Goal: Transaction & Acquisition: Subscribe to service/newsletter

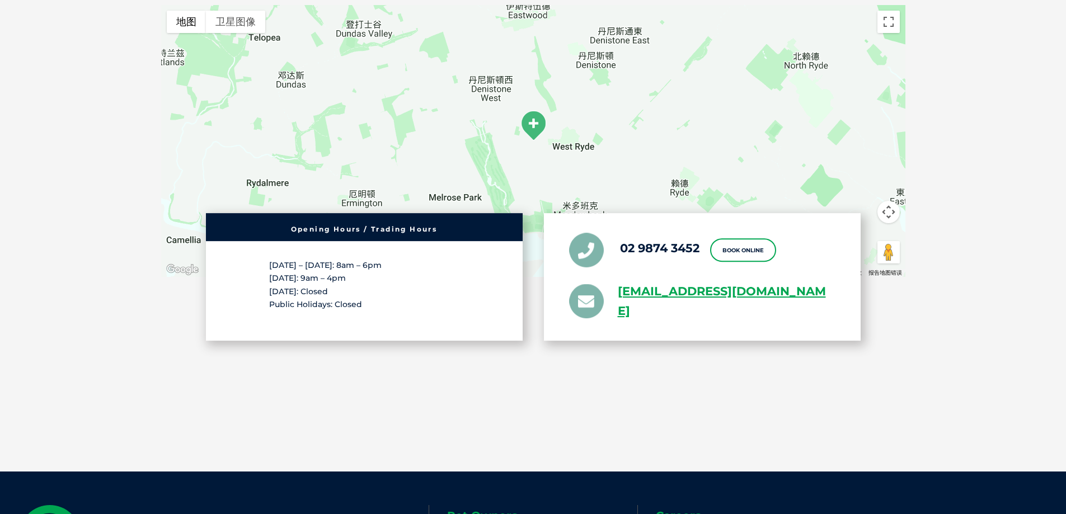
scroll to position [1847, 0]
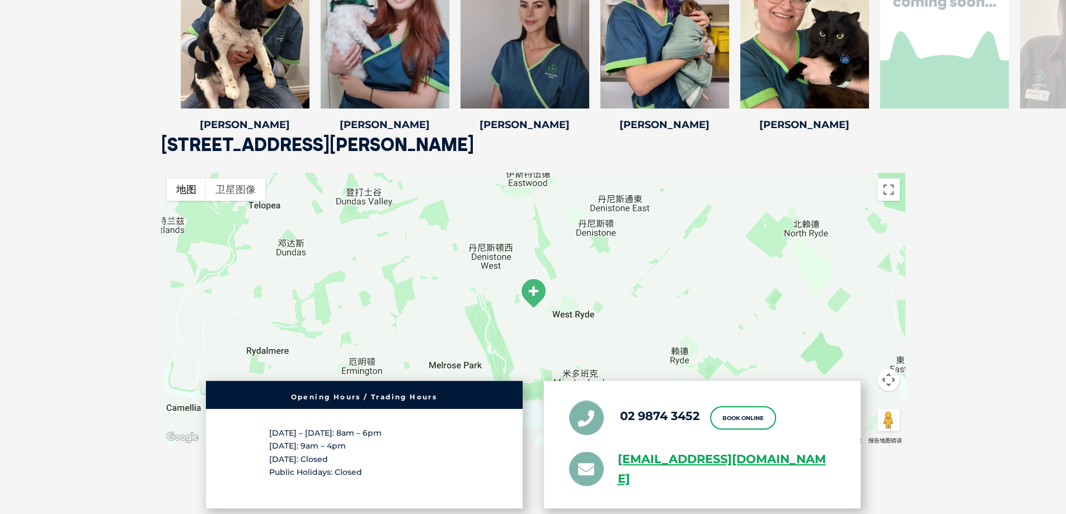
click at [532, 294] on img at bounding box center [533, 293] width 28 height 31
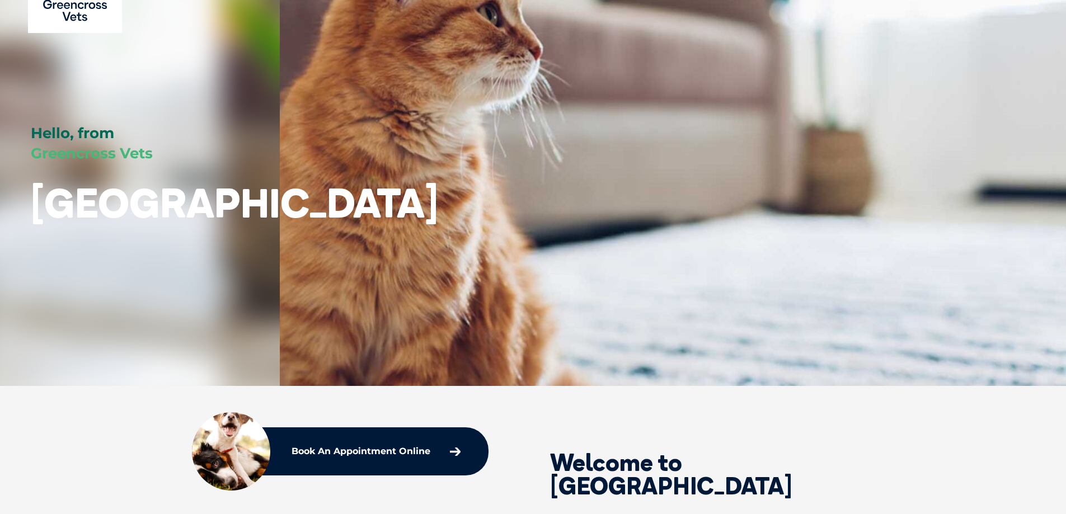
scroll to position [0, 0]
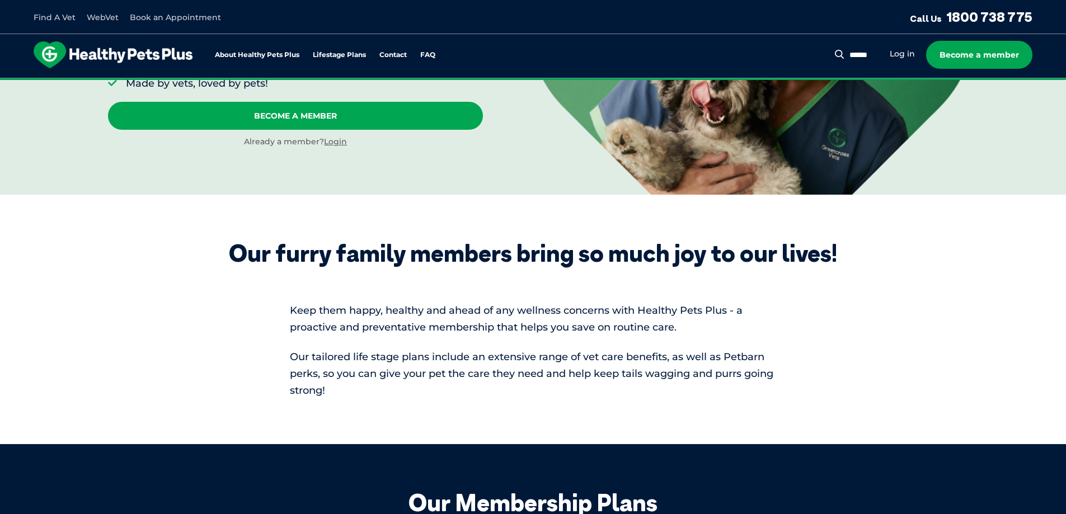
scroll to position [560, 0]
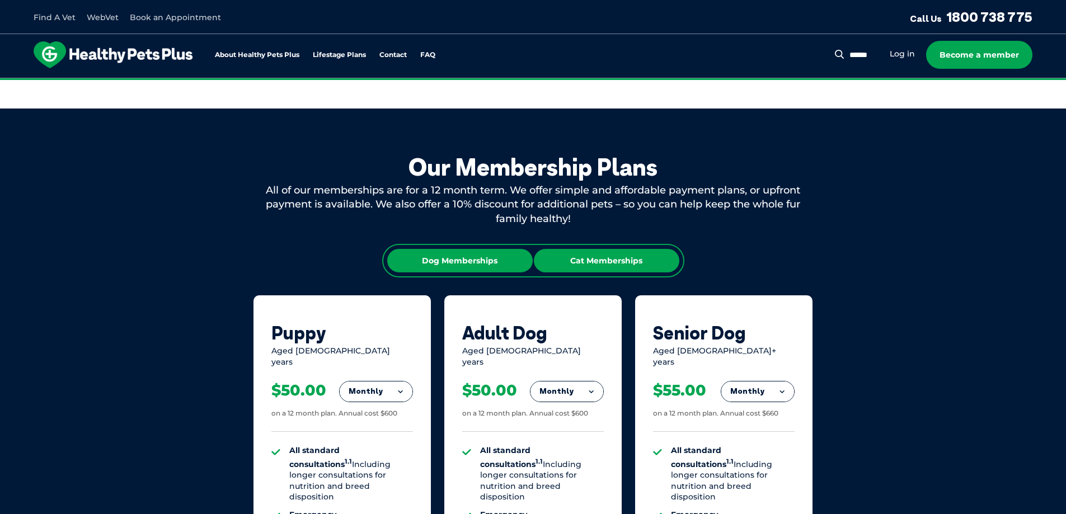
click at [580, 260] on div "Cat Memberships" at bounding box center [607, 261] width 146 height 24
click at [167, 277] on div "Our Membership Plans All of our memberships are for a 12 month term. We offer s…" at bounding box center [533, 500] width 1066 height 783
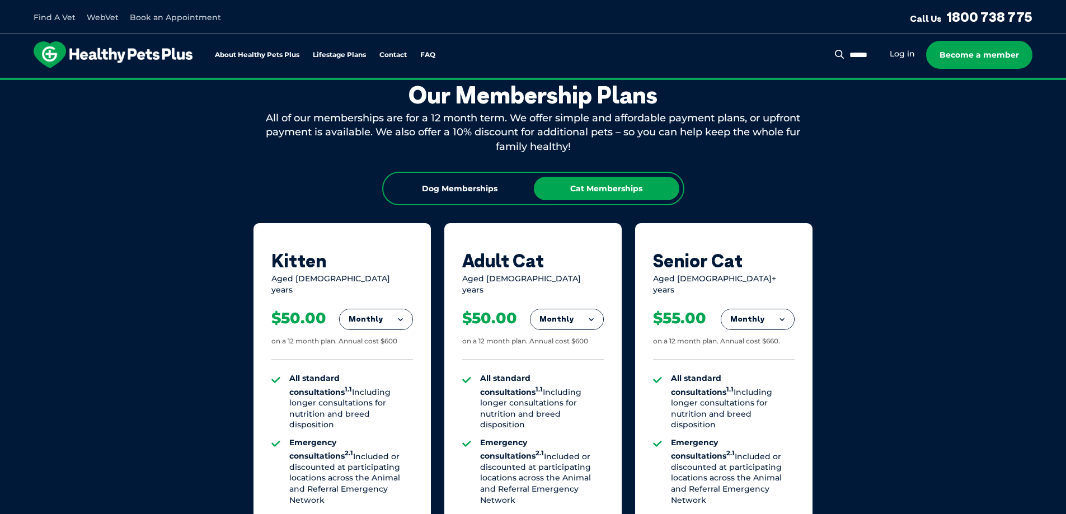
scroll to position [672, 0]
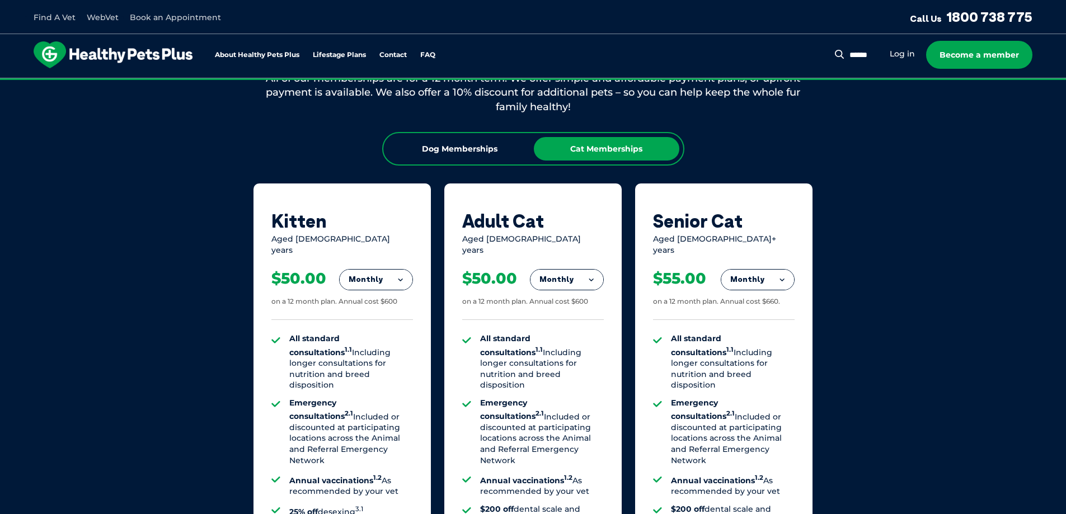
click at [162, 277] on div "Our Membership Plans All of our memberships are for a 12 month term. We offer s…" at bounding box center [533, 388] width 1066 height 783
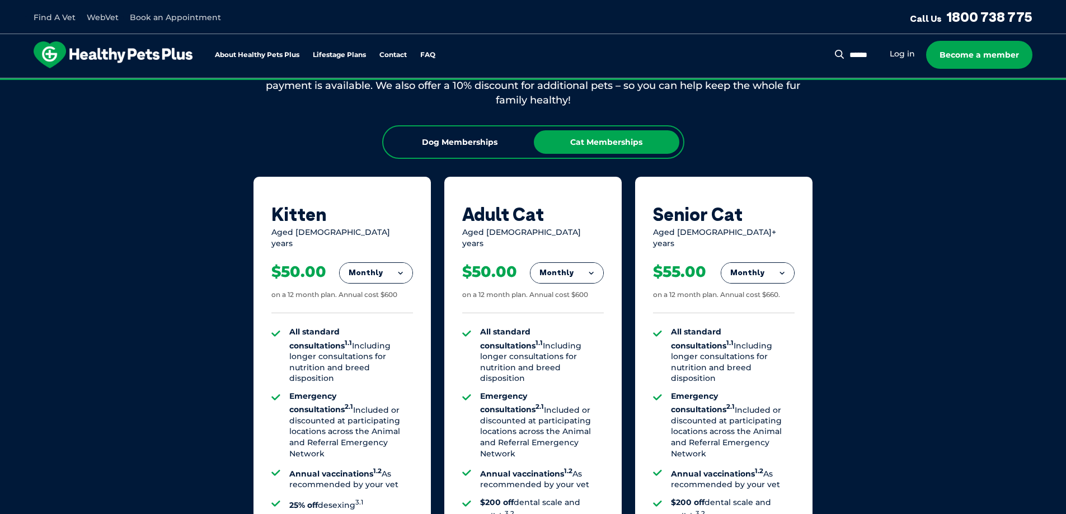
scroll to position [784, 0]
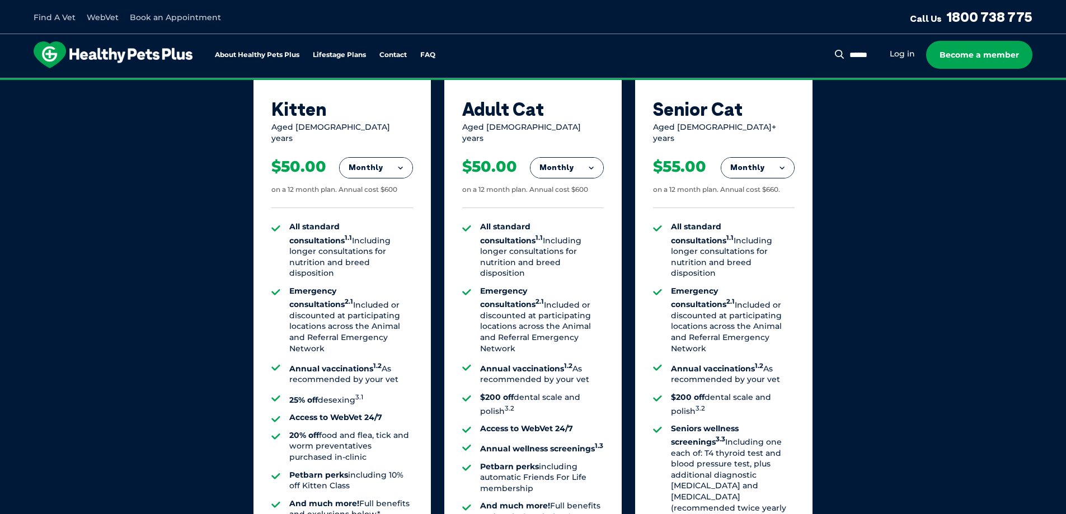
click at [385, 165] on button "Monthly" at bounding box center [376, 168] width 73 height 20
drag, startPoint x: 378, startPoint y: 185, endPoint x: 373, endPoint y: 234, distance: 49.0
click at [373, 234] on ul "Fortnightly Monthly Yearly" at bounding box center [376, 218] width 73 height 80
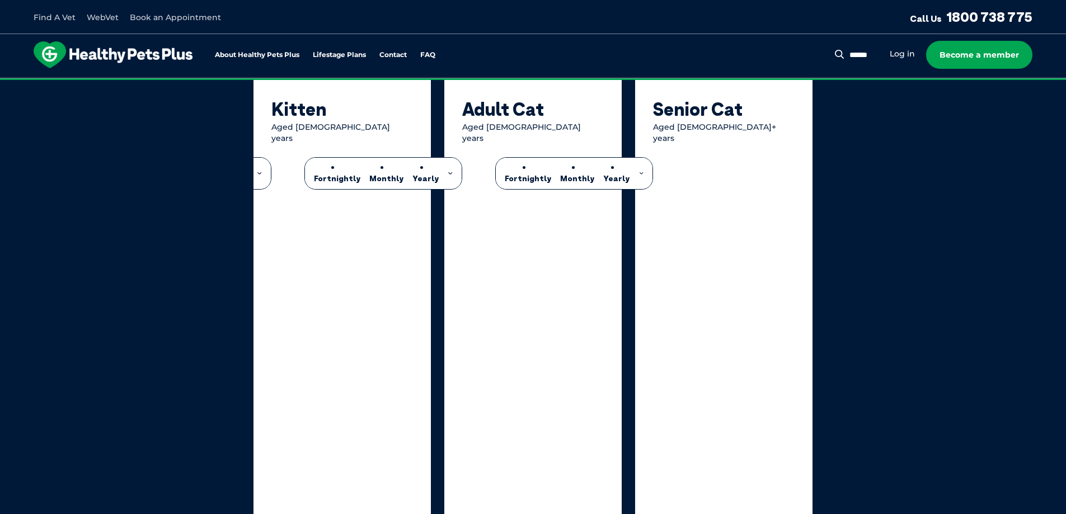
click at [373, 234] on div "Fortnightly Monthly Yearly Fortnightly Monthly Yearly $23.08" at bounding box center [342, 372] width 142 height 456
click at [186, 170] on div "Our Membership Plans All of our memberships are for a 12 month term. We offer s…" at bounding box center [533, 278] width 1066 height 787
click at [419, 168] on li "Yearly" at bounding box center [425, 173] width 27 height 22
click at [161, 231] on div "Our Membership Plans All of our memberships are for a 12 month term. We offer s…" at bounding box center [533, 278] width 1066 height 787
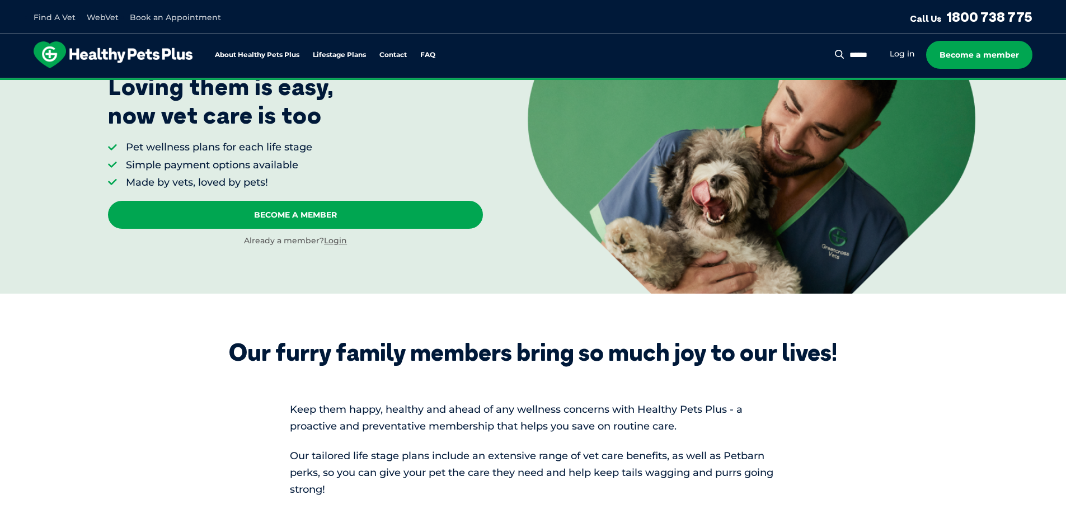
scroll to position [0, 0]
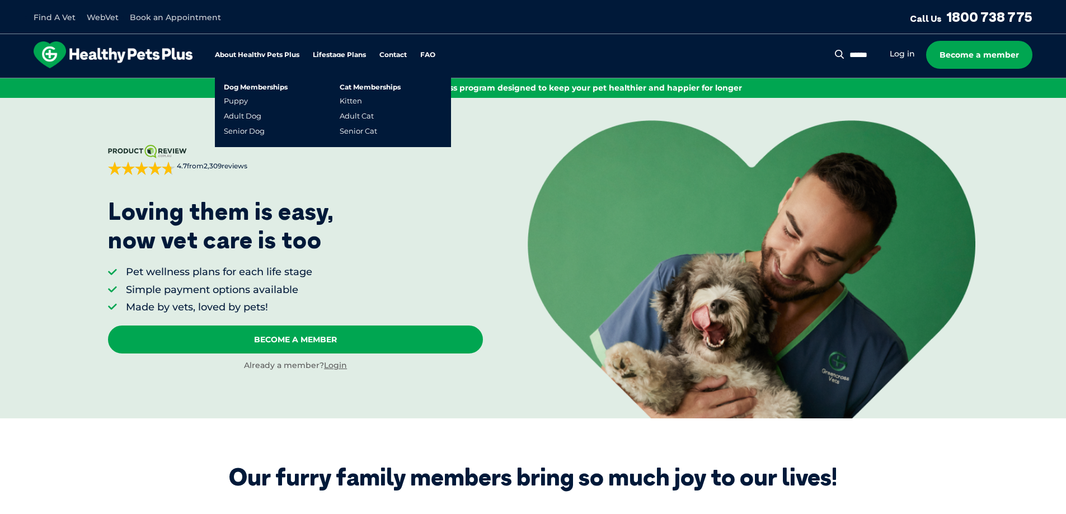
click at [332, 53] on link "Lifestage Plans" at bounding box center [339, 54] width 53 height 7
click at [356, 89] on link "Cat Memberships" at bounding box center [370, 87] width 61 height 7
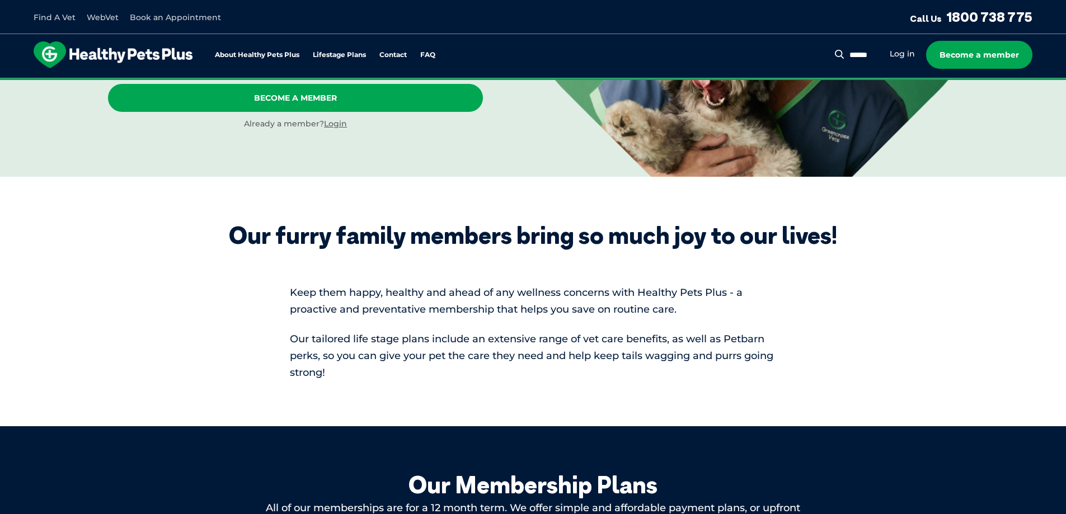
scroll to position [560, 0]
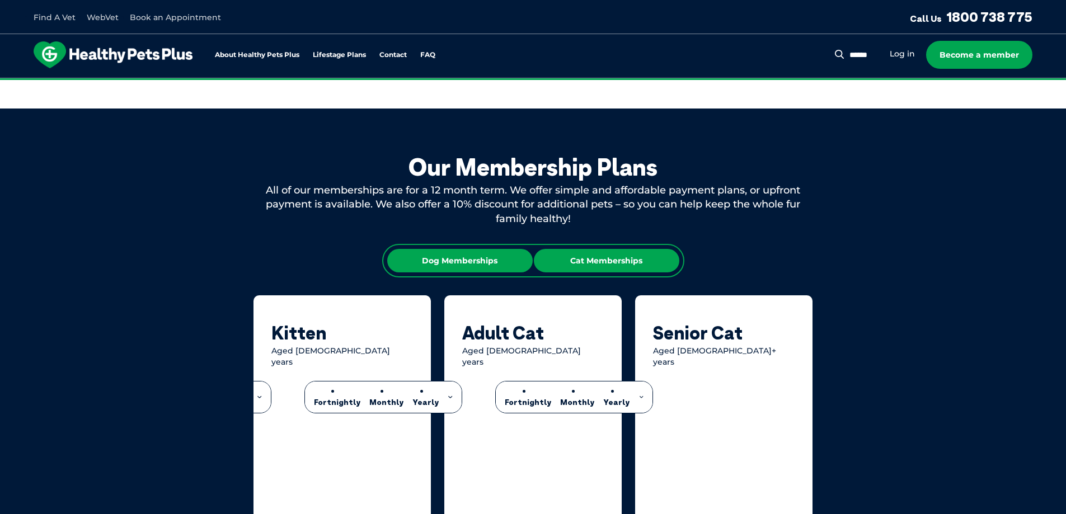
click at [451, 270] on div "Dog Memberships" at bounding box center [460, 261] width 146 height 24
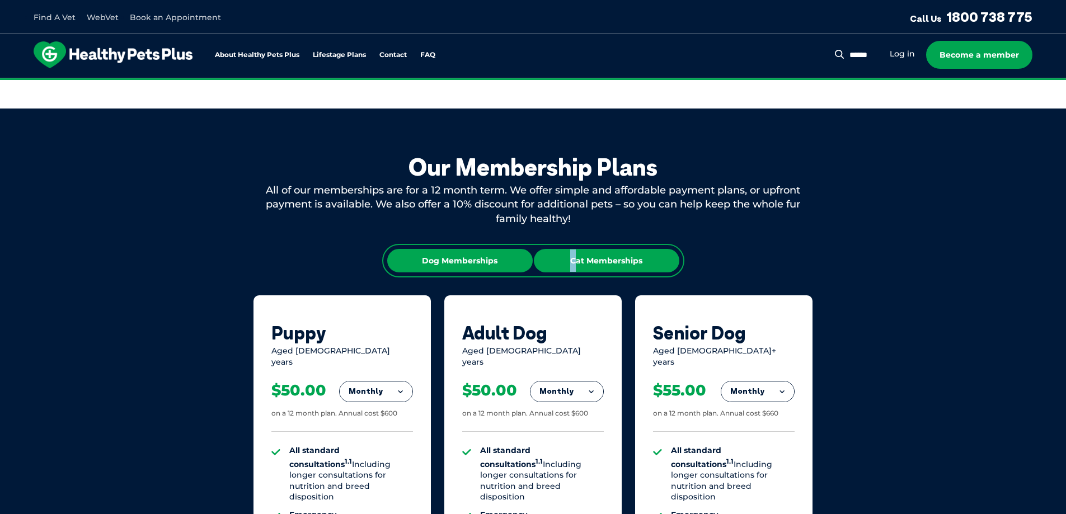
click at [574, 263] on div "Cat Memberships" at bounding box center [607, 261] width 146 height 24
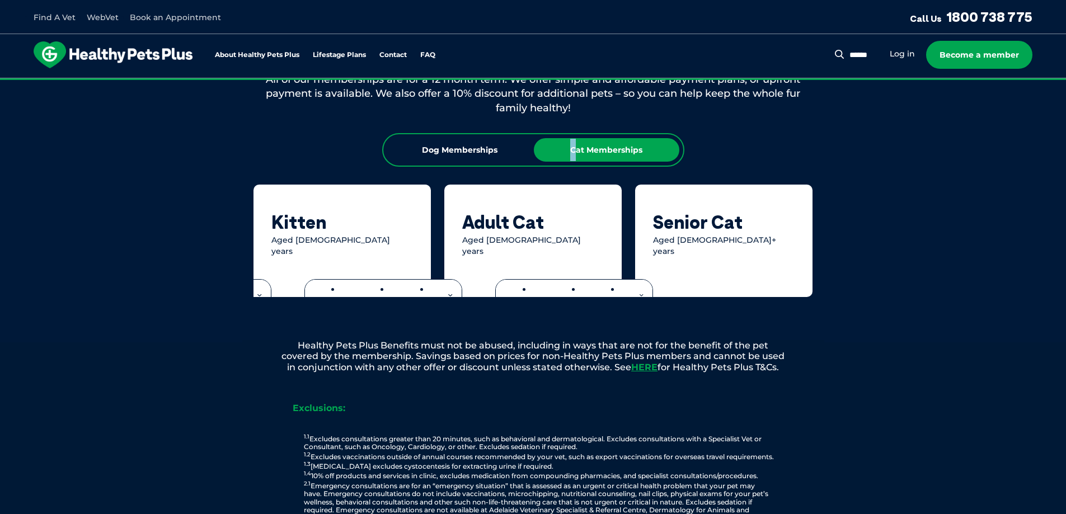
scroll to position [672, 0]
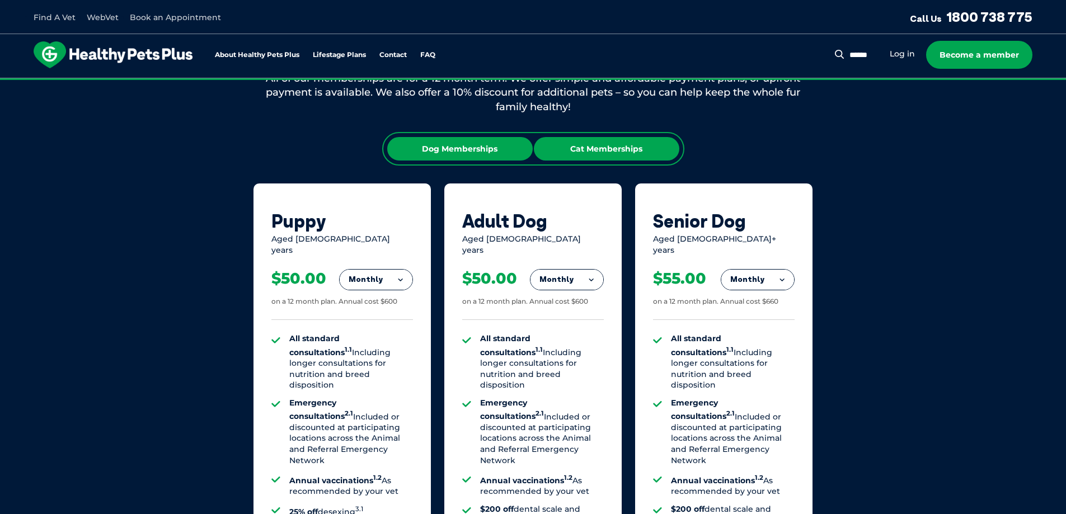
click at [598, 147] on div "Cat Memberships" at bounding box center [607, 149] width 146 height 24
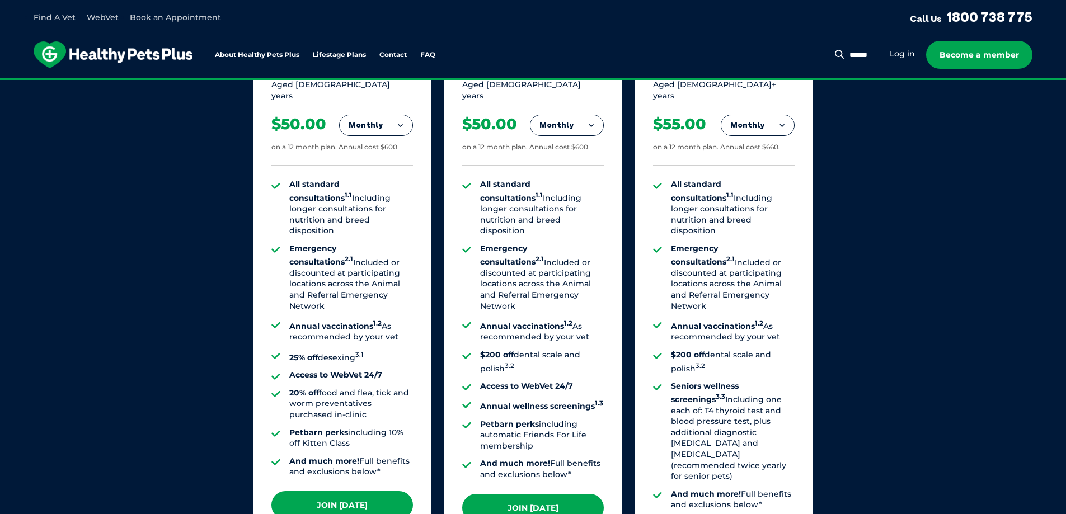
scroll to position [784, 0]
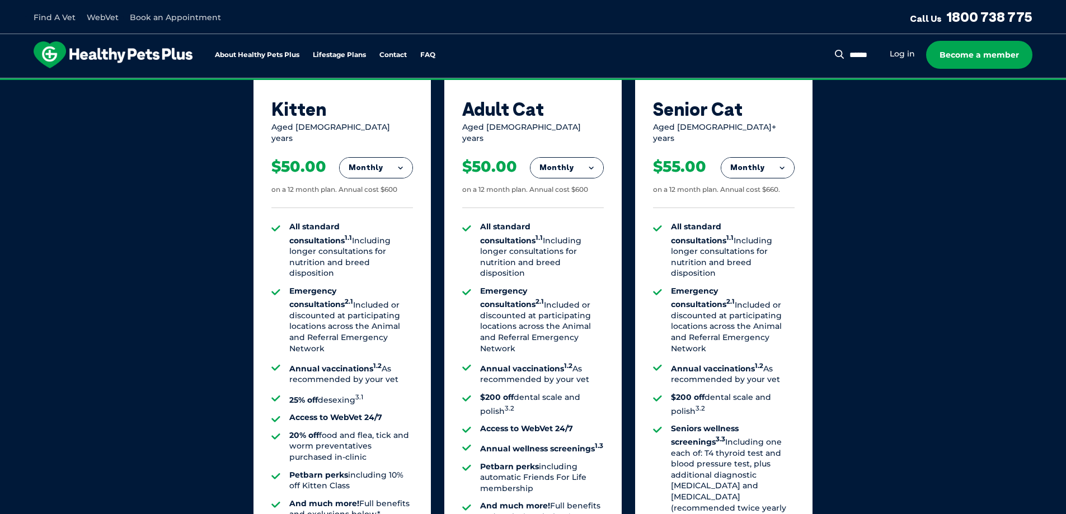
click at [399, 162] on button "Monthly" at bounding box center [376, 168] width 73 height 20
click at [379, 232] on li "Yearly" at bounding box center [376, 245] width 73 height 26
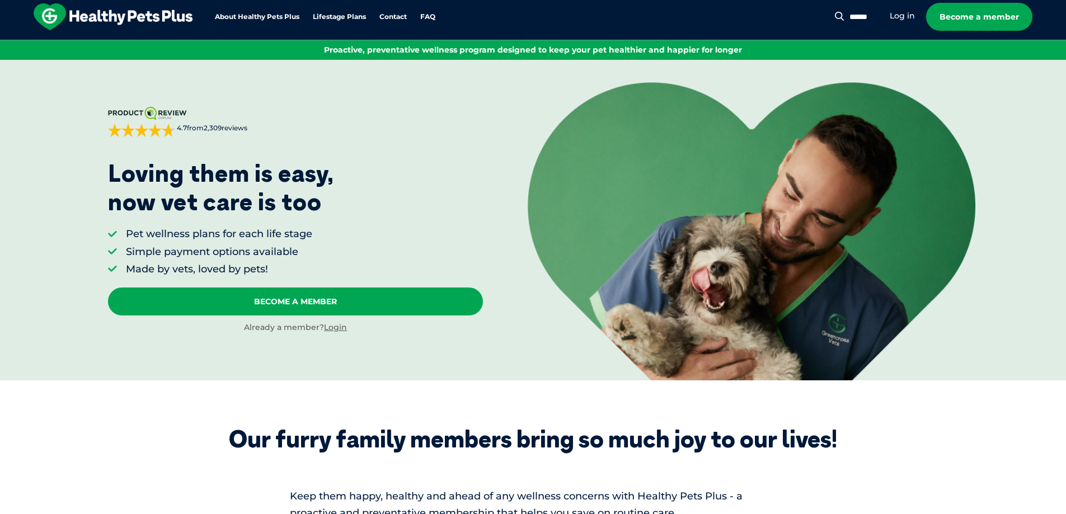
scroll to position [0, 0]
